Goal: Task Accomplishment & Management: Manage account settings

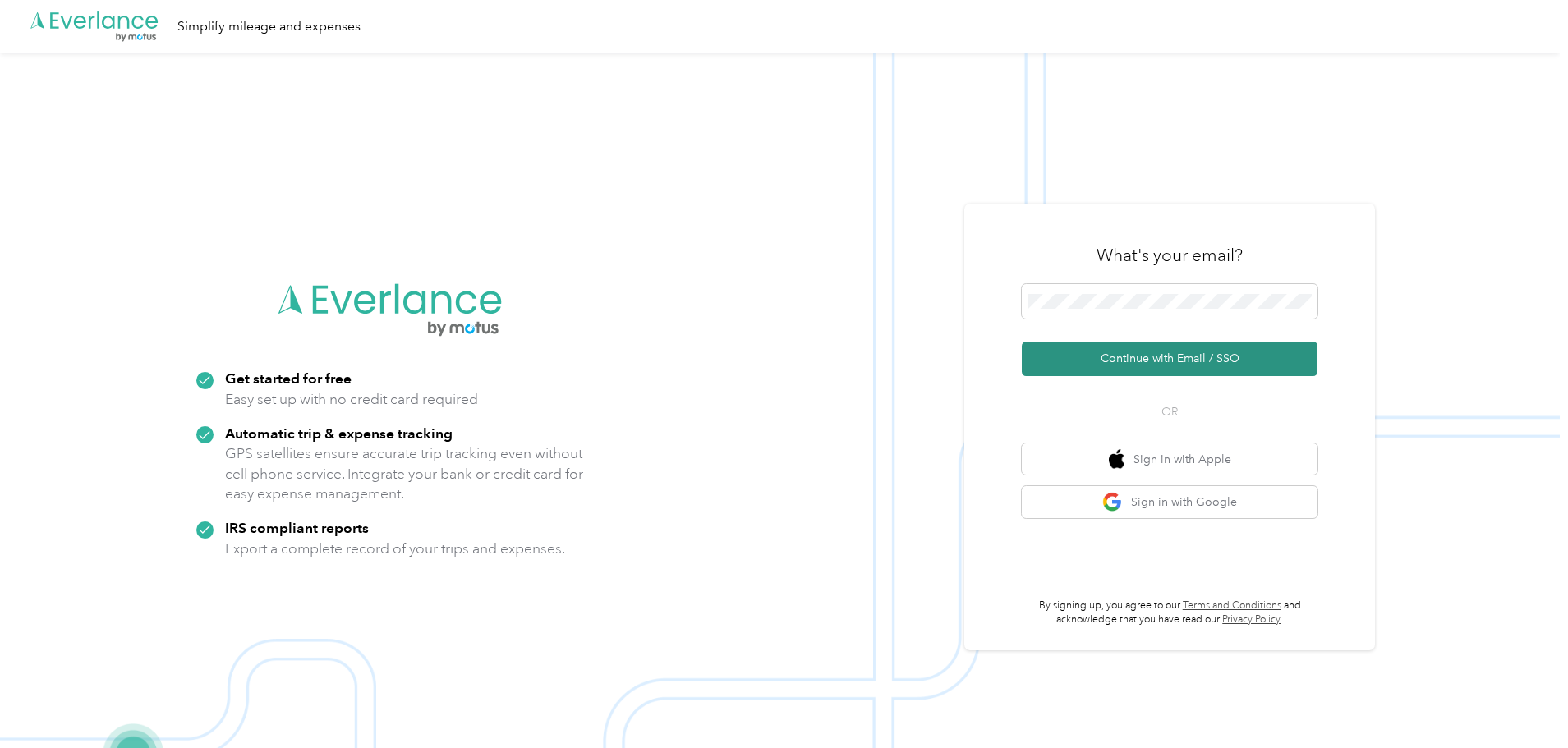
click at [1194, 368] on button "Continue with Email / SSO" at bounding box center [1169, 358] width 296 height 34
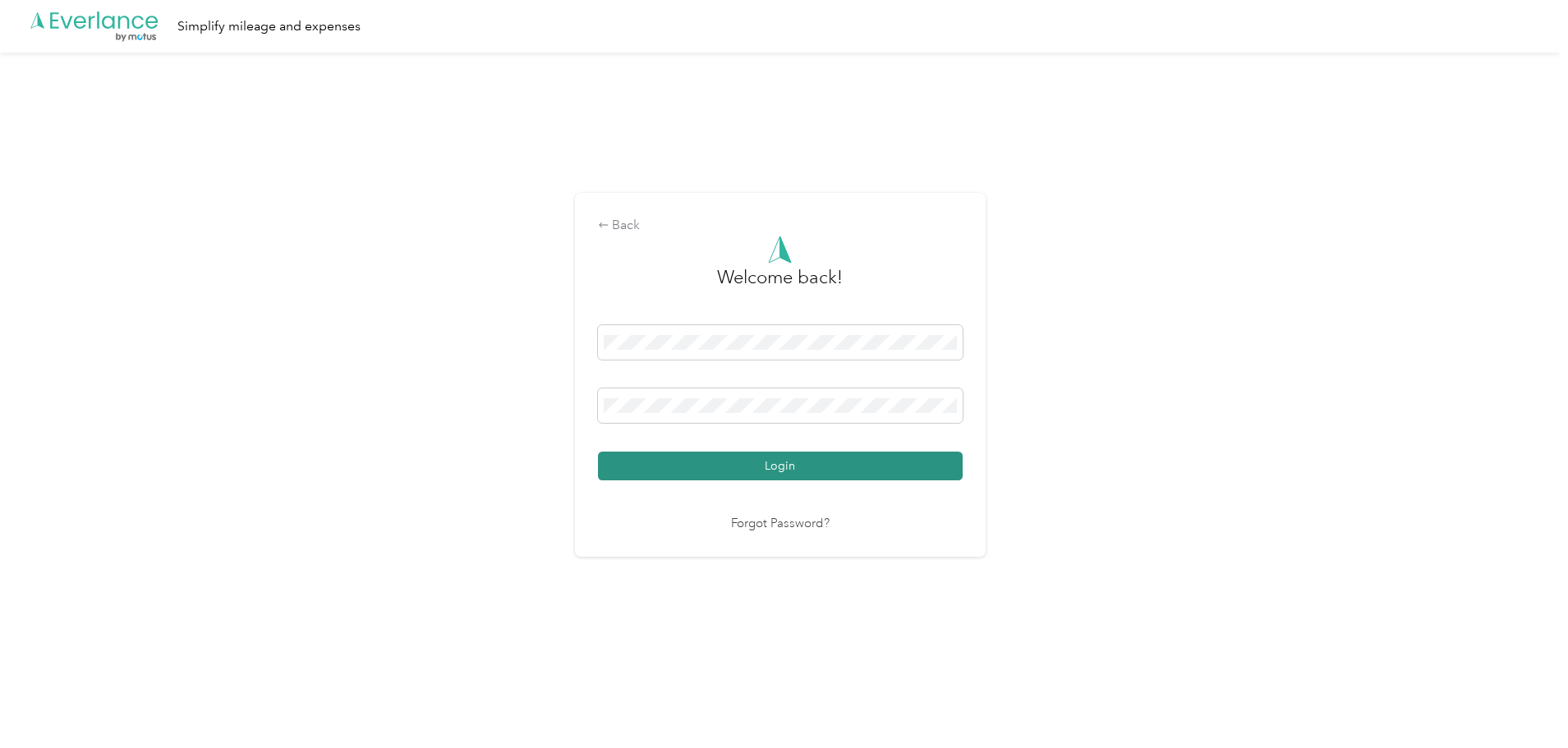
click at [714, 460] on button "Login" at bounding box center [780, 465] width 365 height 29
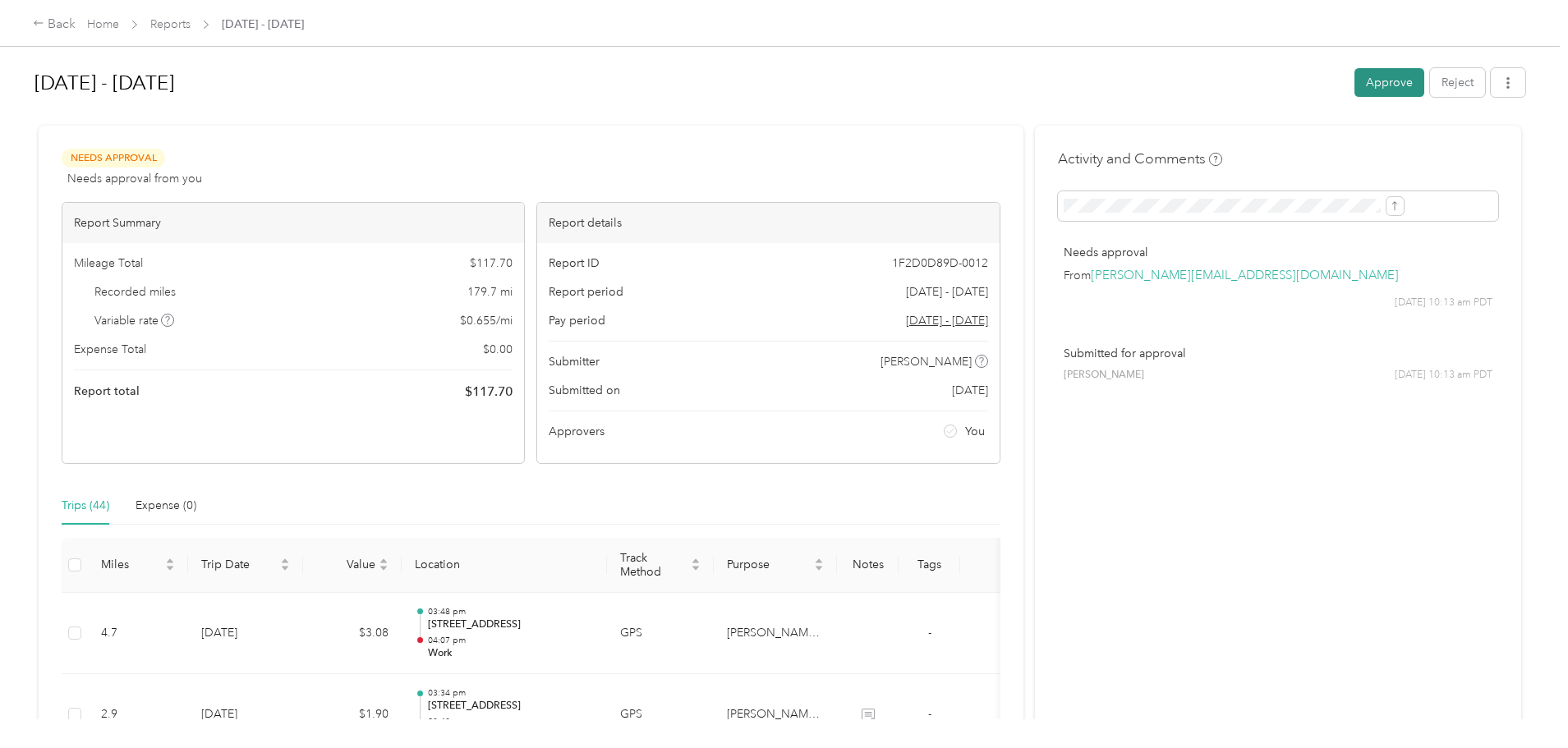
click at [1354, 84] on button "Approve" at bounding box center [1390, 82] width 70 height 29
click at [1354, 83] on button "Approve" at bounding box center [1390, 82] width 70 height 29
